Goal: Check status: Check status

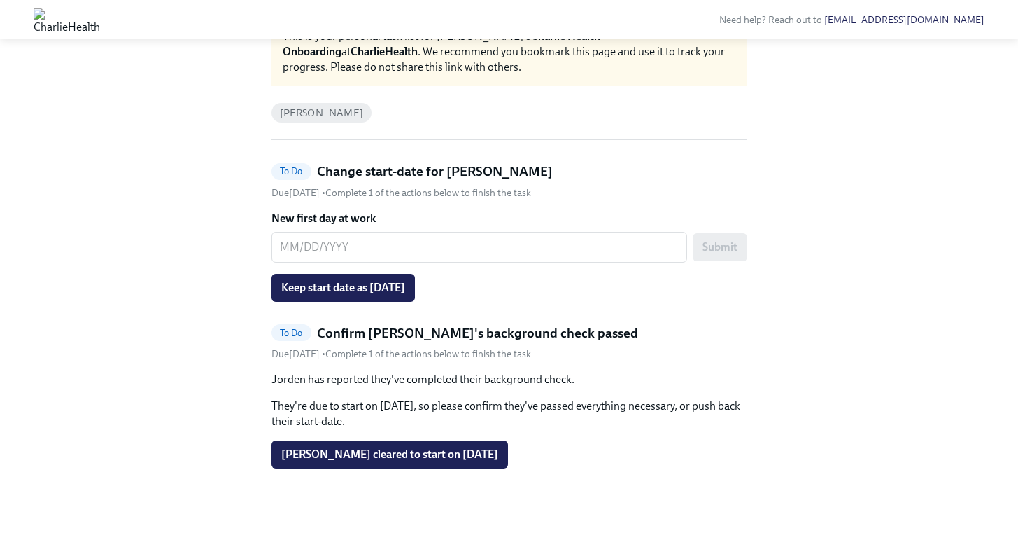
scroll to position [73, 0]
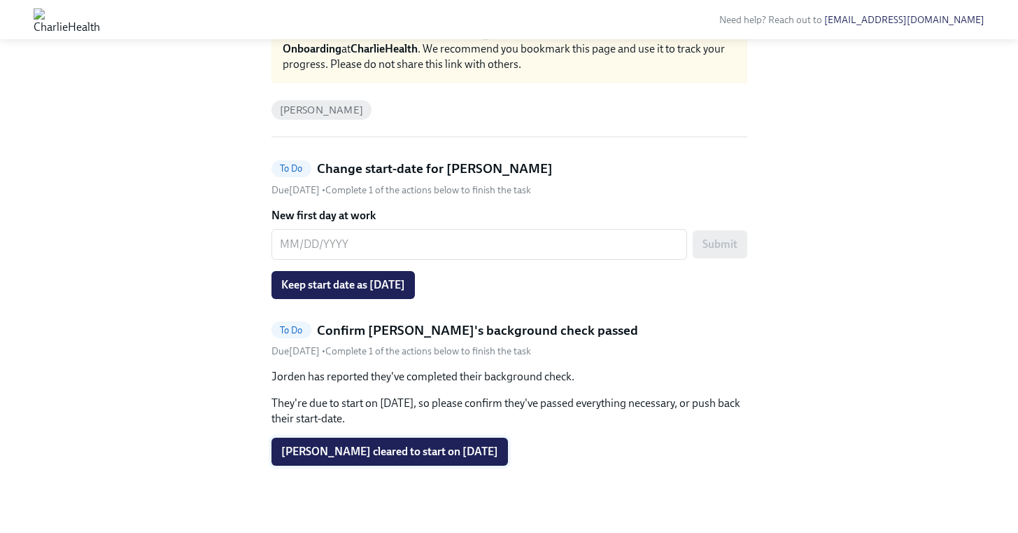
click at [476, 451] on span "[PERSON_NAME] cleared to start on [DATE]" at bounding box center [389, 451] width 217 height 14
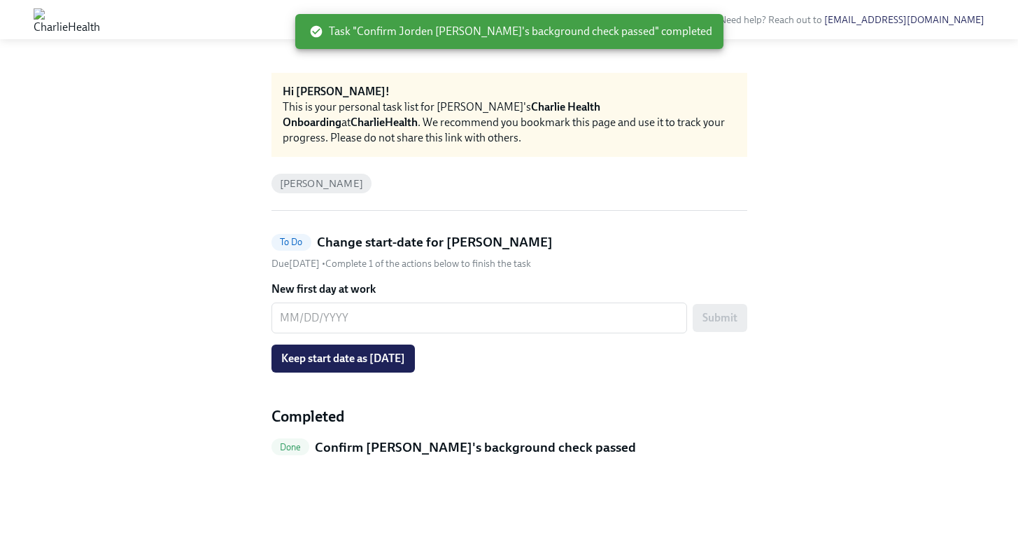
scroll to position [0, 0]
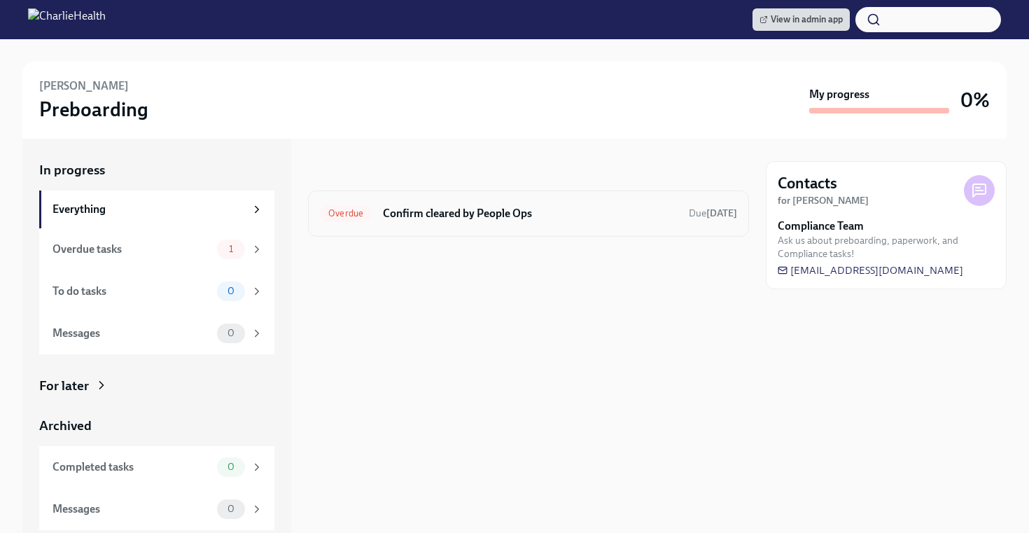
click at [464, 216] on h6 "Confirm cleared by People Ops" at bounding box center [530, 213] width 295 height 15
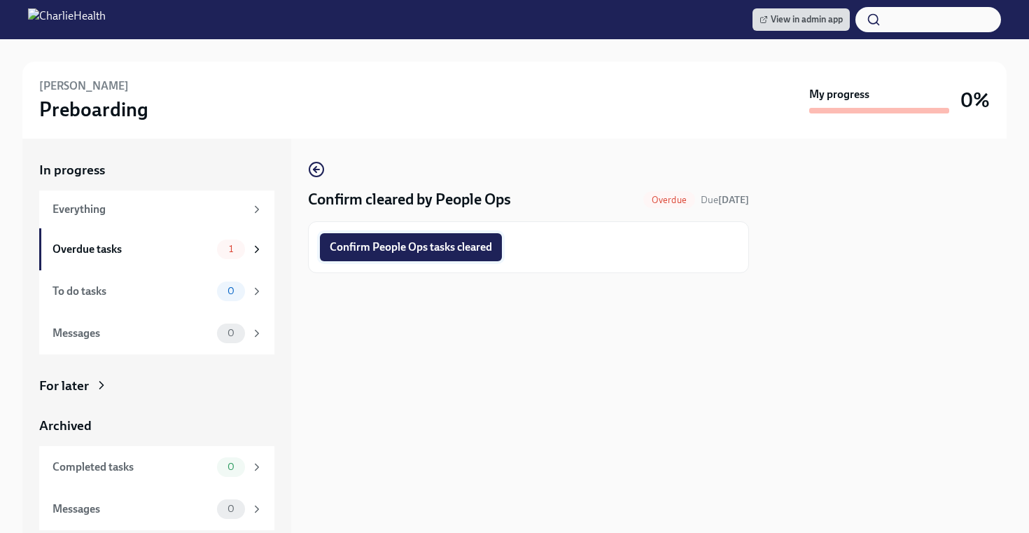
click at [451, 255] on button "Confirm People Ops tasks cleared" at bounding box center [411, 247] width 182 height 28
